Goal: Task Accomplishment & Management: Use online tool/utility

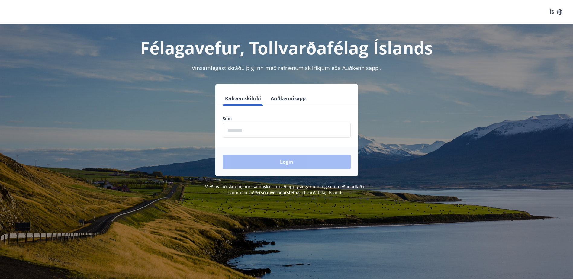
click at [249, 131] on input "phone" at bounding box center [287, 130] width 128 height 15
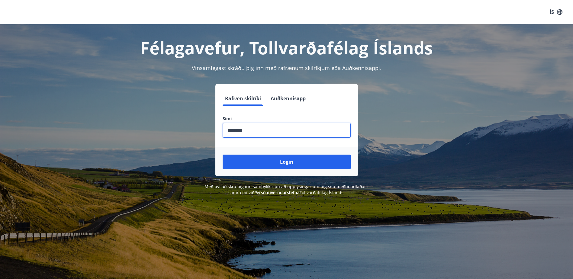
type input "********"
click at [223, 155] on button "Login" at bounding box center [287, 162] width 128 height 14
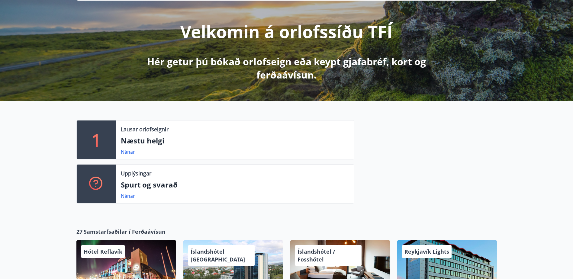
scroll to position [91, 0]
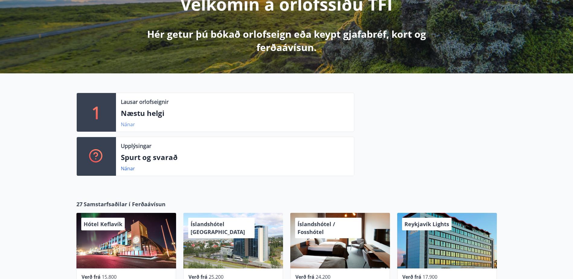
click at [126, 124] on link "Nánar" at bounding box center [128, 124] width 14 height 7
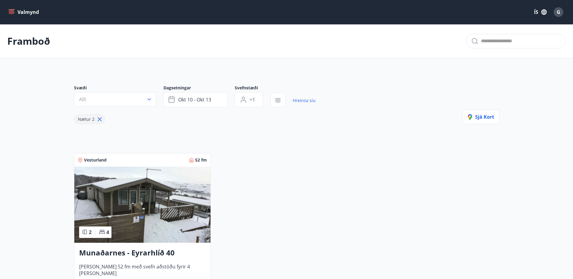
click at [12, 11] on icon "menu" at bounding box center [11, 11] width 5 height 1
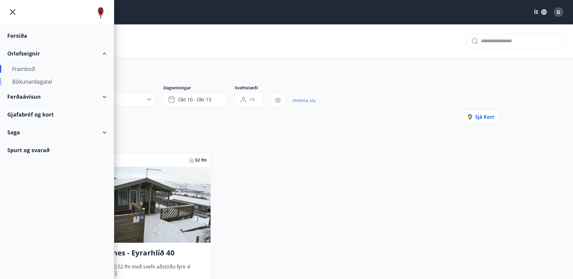
click at [31, 81] on div "Bókunardagatal" at bounding box center [57, 81] width 90 height 13
